Goal: Information Seeking & Learning: Learn about a topic

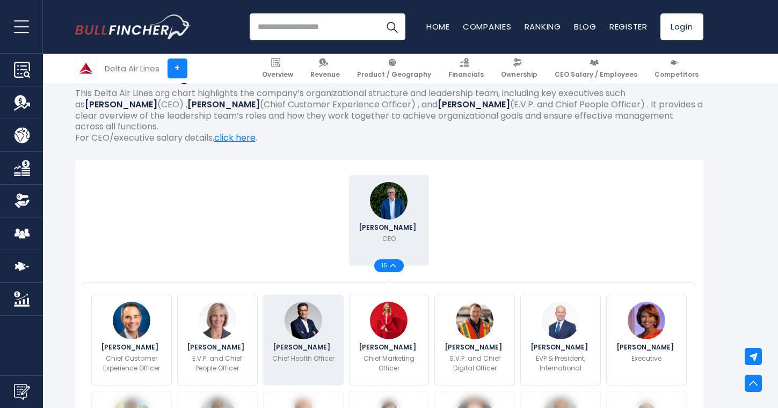
scroll to position [176, 0]
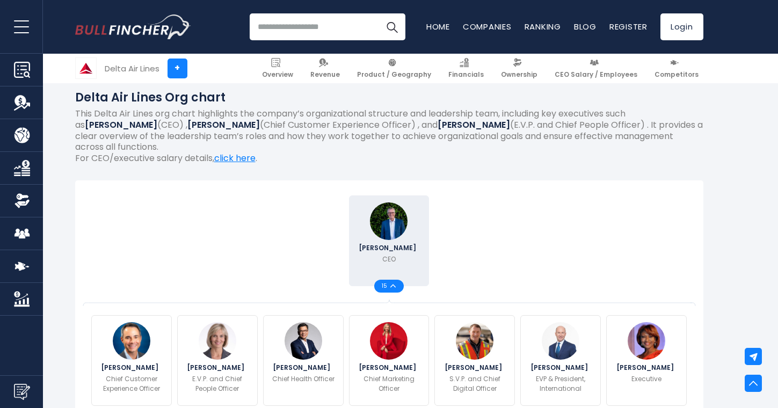
click at [396, 284] on img at bounding box center [392, 286] width 5 height 4
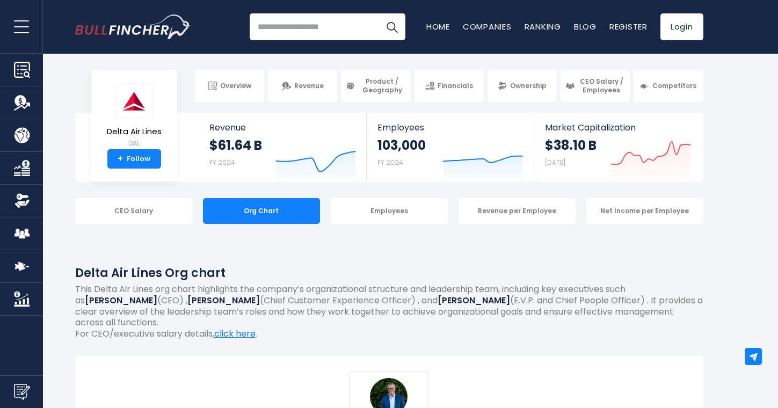
scroll to position [0, 0]
click at [388, 204] on div "Employees" at bounding box center [389, 211] width 117 height 26
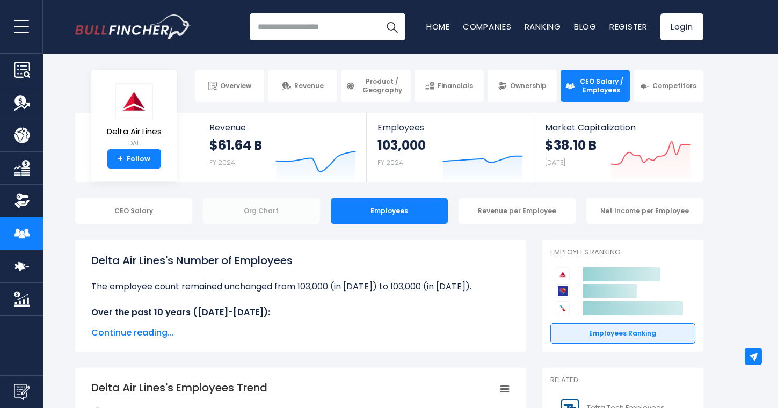
click at [274, 210] on div "Org Chart" at bounding box center [261, 211] width 117 height 26
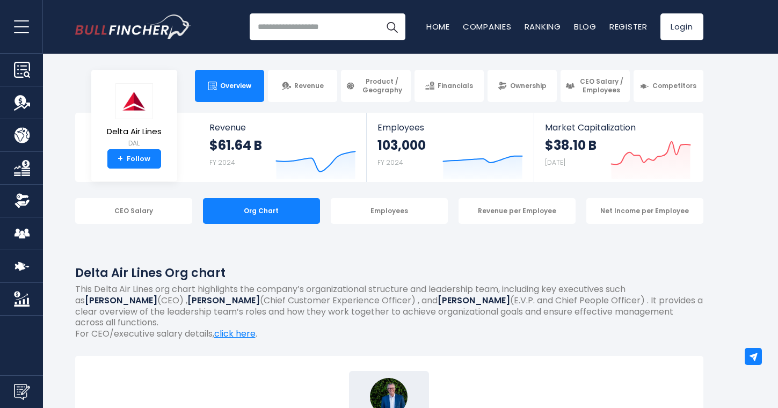
click at [244, 85] on span "Overview" at bounding box center [235, 86] width 31 height 9
